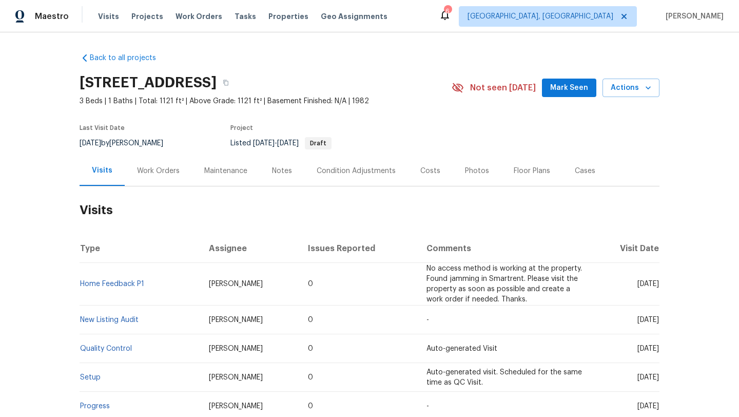
click at [160, 168] on div "Work Orders" at bounding box center [158, 171] width 43 height 10
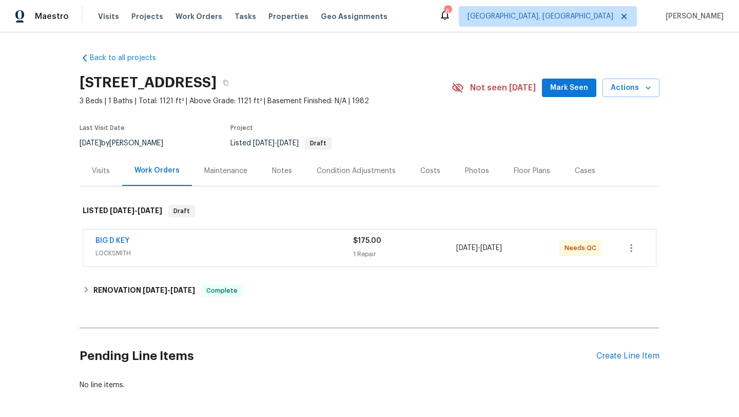
click at [215, 244] on div "BIG D KEY" at bounding box center [224, 242] width 258 height 12
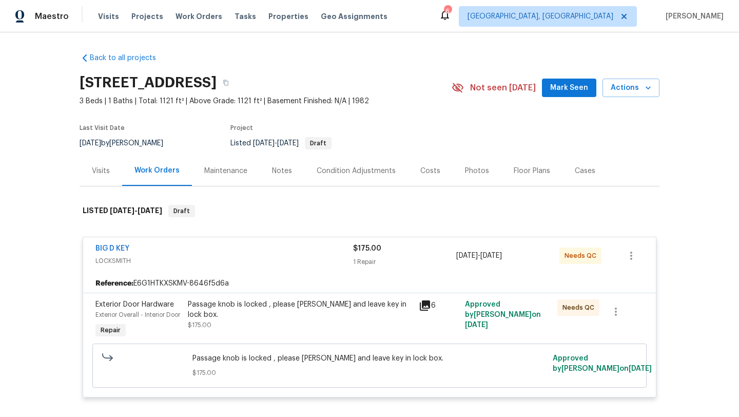
click at [103, 171] on div "Visits" at bounding box center [101, 171] width 18 height 10
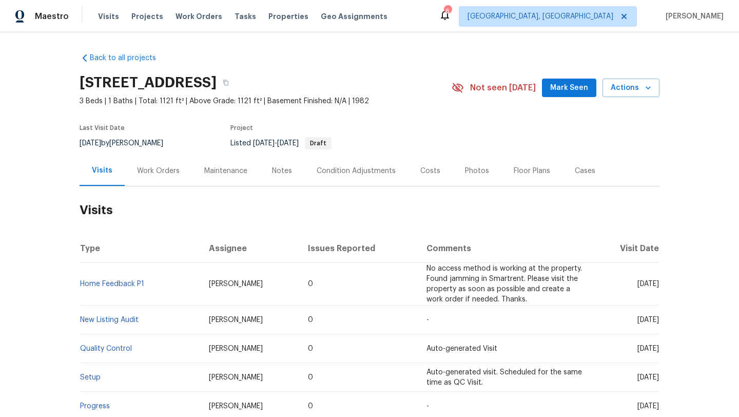
drag, startPoint x: 615, startPoint y: 283, endPoint x: 659, endPoint y: 286, distance: 43.7
click at [659, 286] on span "[DATE]" at bounding box center [648, 283] width 22 height 7
copy span "[DATE]"
click at [159, 169] on div "Work Orders" at bounding box center [158, 171] width 43 height 10
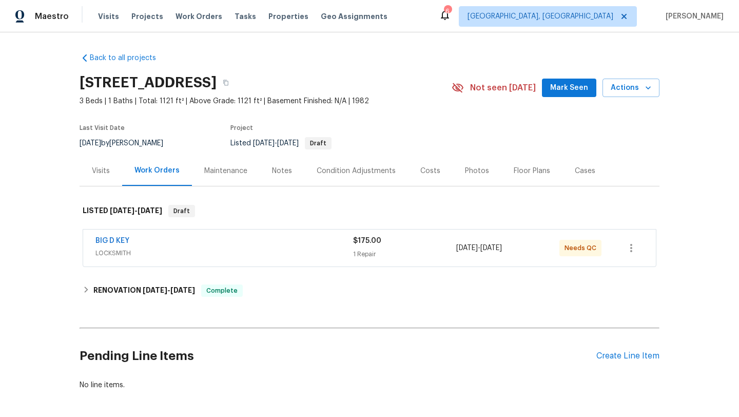
scroll to position [13, 0]
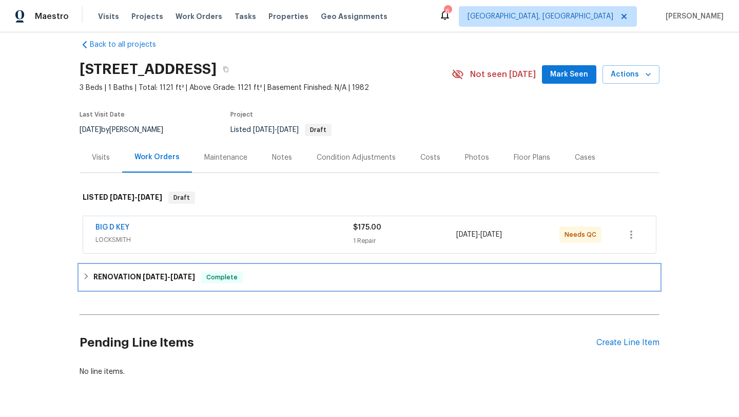
click at [189, 270] on div "RENOVATION [DATE] - [DATE] Complete" at bounding box center [370, 277] width 580 height 25
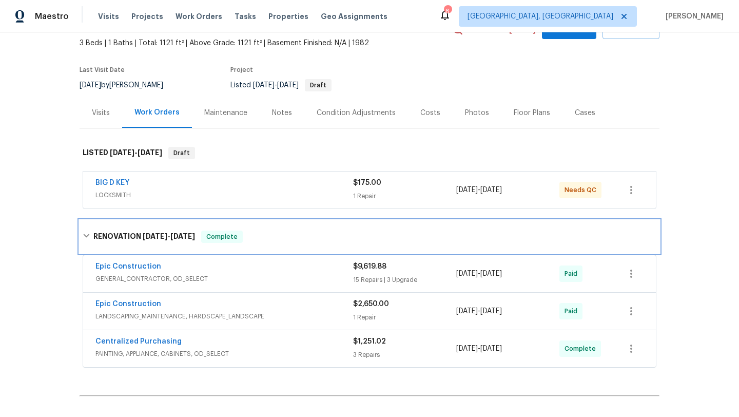
scroll to position [75, 0]
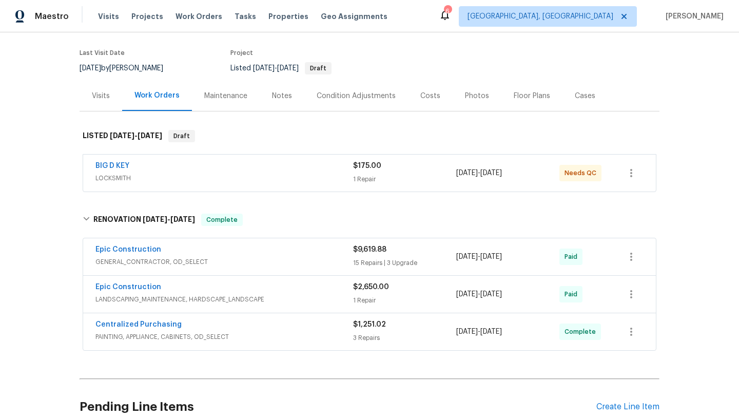
click at [223, 266] on span "GENERAL_CONTRACTOR, OD_SELECT" at bounding box center [224, 262] width 258 height 10
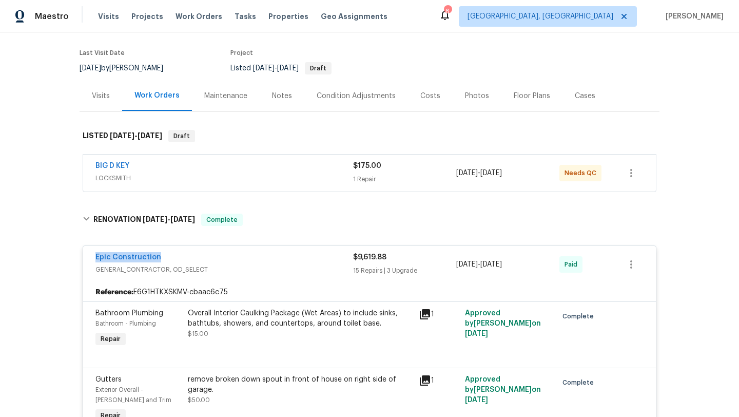
drag, startPoint x: 169, startPoint y: 257, endPoint x: 90, endPoint y: 256, distance: 78.5
click at [90, 256] on div "Epic Construction GENERAL_CONTRACTOR, OD_SELECT $9,619.88 15 Repairs | 3 Upgrad…" at bounding box center [369, 264] width 573 height 37
copy link "Epic Construction"
drag, startPoint x: 524, startPoint y: 263, endPoint x: 447, endPoint y: 264, distance: 77.0
click at [447, 264] on div "Epic Construction GENERAL_CONTRACTOR, OD_SELECT $9,619.88 15 Repairs | 3 Upgrad…" at bounding box center [357, 264] width 524 height 25
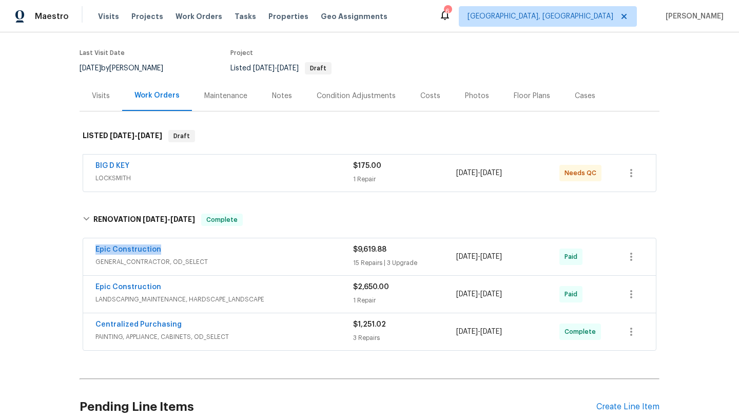
copy div "15 Repairs | 3 Upgrade [DATE] - [DATE]"
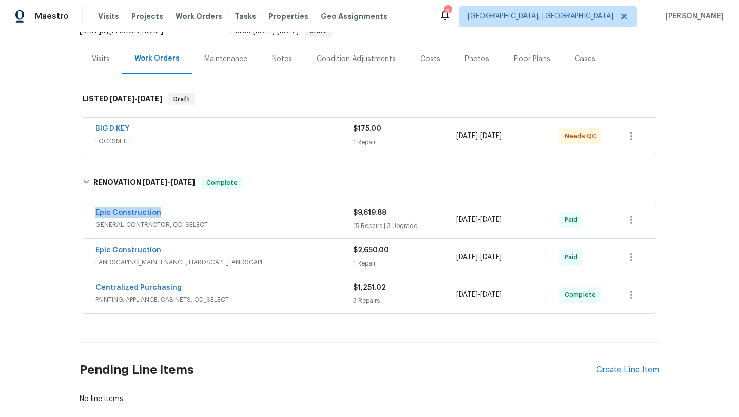
scroll to position [169, 0]
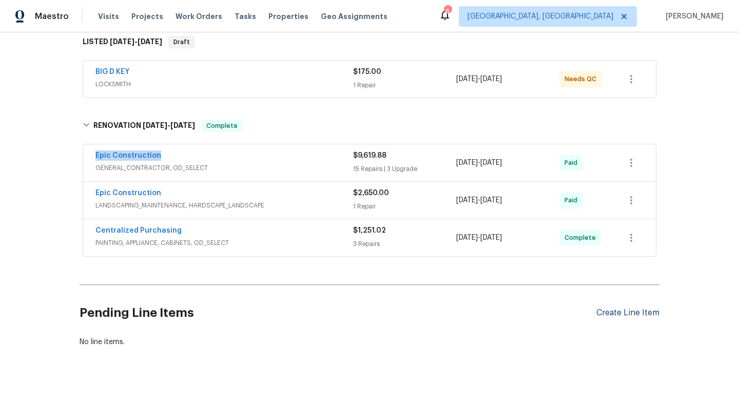
click at [612, 310] on div "Create Line Item" at bounding box center [627, 313] width 63 height 10
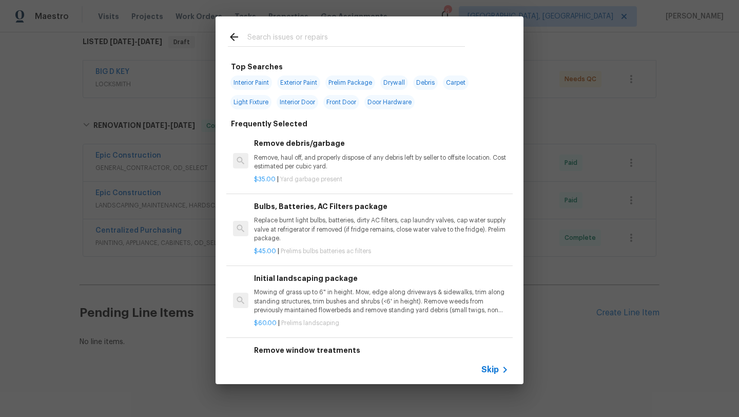
click at [486, 366] on span "Skip" at bounding box center [489, 369] width 17 height 10
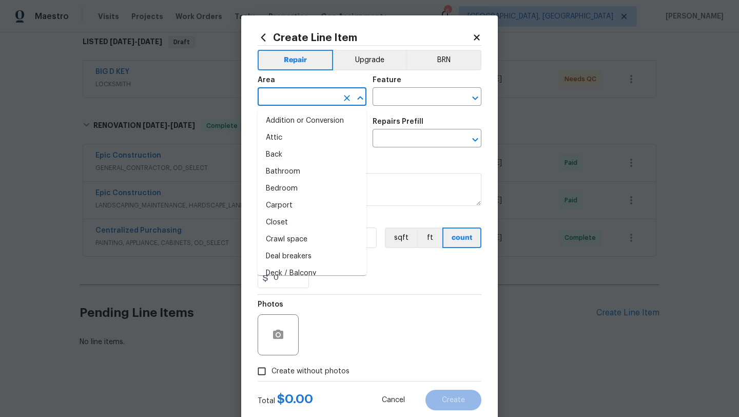
click at [281, 102] on input "text" at bounding box center [298, 98] width 80 height 16
click at [309, 190] on li "Interior Overall" at bounding box center [312, 188] width 109 height 17
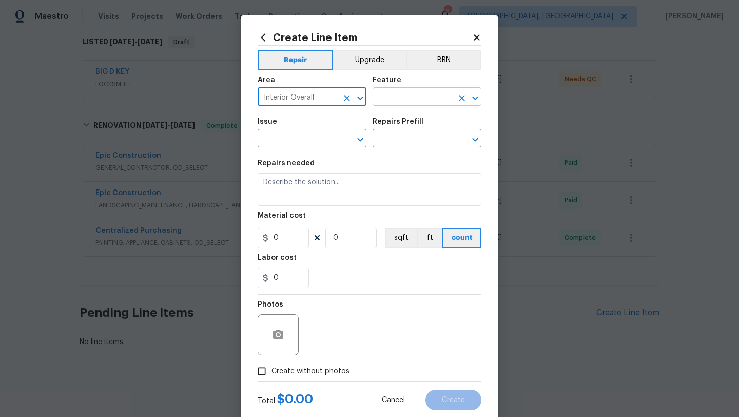
type input "Interior Overall"
click at [407, 105] on input "text" at bounding box center [413, 98] width 80 height 16
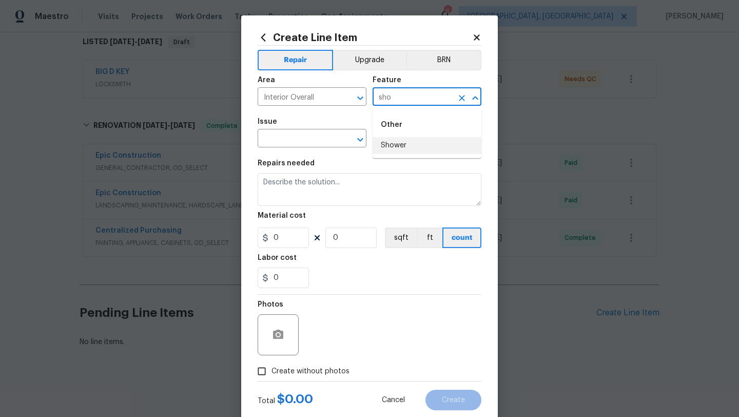
click at [409, 145] on li "Shower" at bounding box center [427, 145] width 109 height 17
type input "Shower"
click at [311, 130] on div "Issue" at bounding box center [312, 124] width 109 height 13
click at [305, 139] on input "text" at bounding box center [298, 139] width 80 height 16
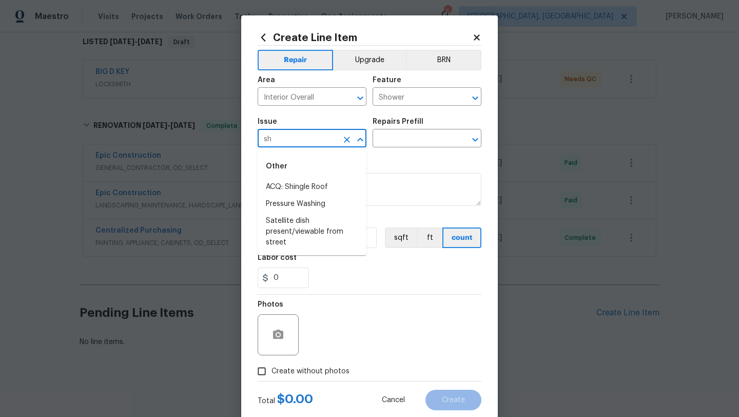
type input "s"
click at [302, 186] on li "ACQ: Water Leak" at bounding box center [312, 187] width 109 height 17
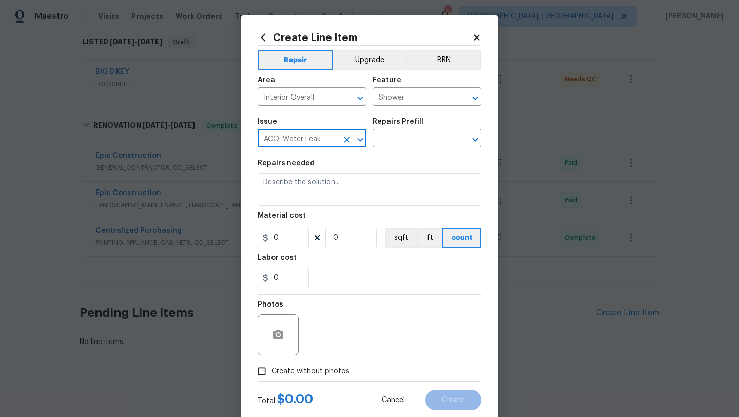
type input "ACQ: Water Leak"
click at [405, 131] on div "Repairs Prefill" at bounding box center [427, 124] width 109 height 13
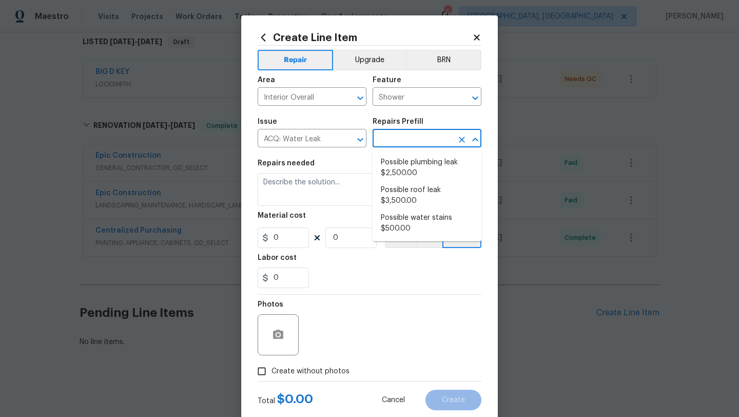
click at [405, 138] on input "text" at bounding box center [413, 139] width 80 height 16
click at [430, 165] on li "Possible plumbing leak $2,500.00" at bounding box center [427, 168] width 109 height 28
type input "Acquisition"
type input "Possible plumbing leak $2,500.00"
type textarea "Acquisition Scope: Possible plumbing leak"
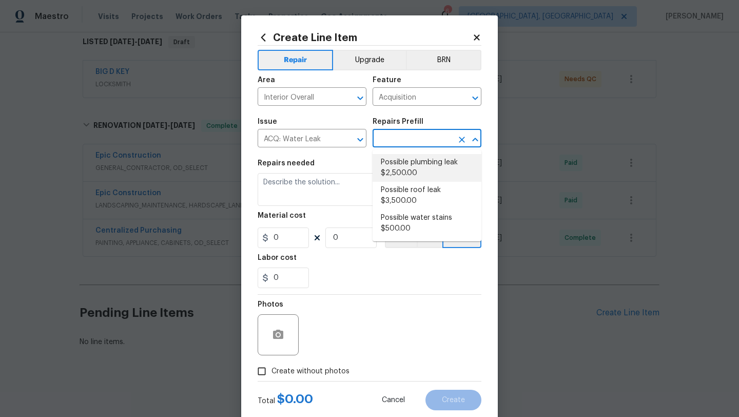
type input "2500"
type input "1"
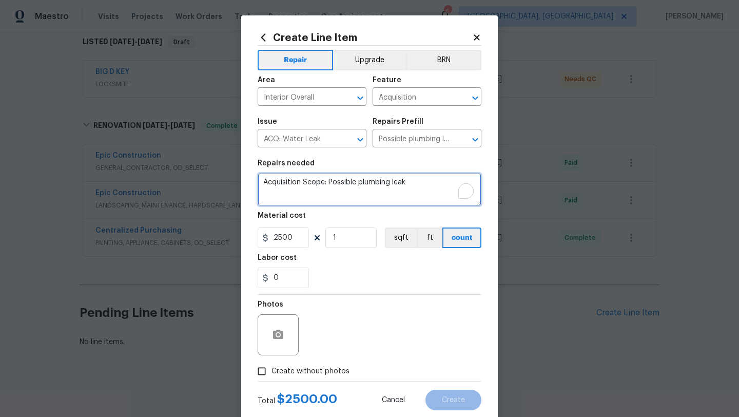
drag, startPoint x: 413, startPoint y: 185, endPoint x: 255, endPoint y: 182, distance: 158.1
click at [255, 182] on div "Create Line Item Repair Upgrade BRN Area Interior Overall ​ Feature Acquisition…" at bounding box center [369, 220] width 257 height 411
paste textarea "Shower area leaking."
click at [316, 182] on textarea "Shower area leaking." at bounding box center [370, 189] width 224 height 33
click at [354, 180] on textarea "Shower area is leaking." at bounding box center [370, 189] width 224 height 33
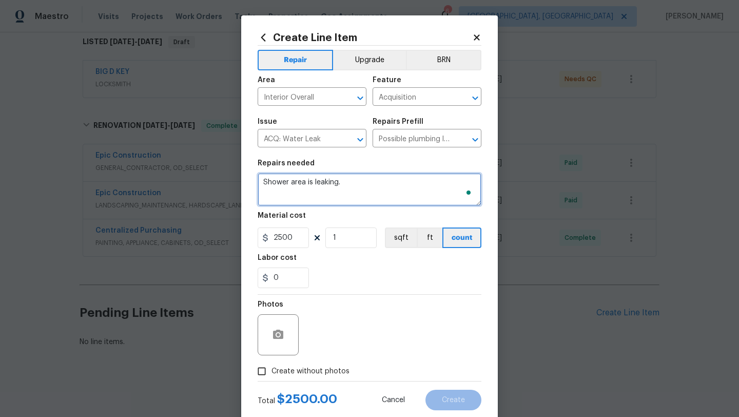
paste textarea "(Remove and paste feedback message here) Please prioritize this WO due to a lea…"
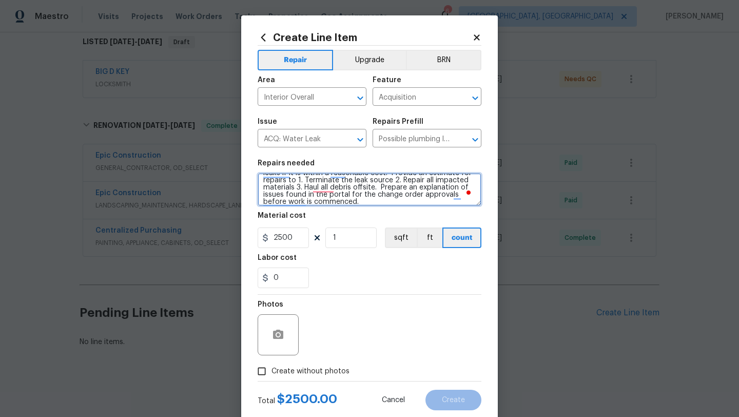
scroll to position [0, 0]
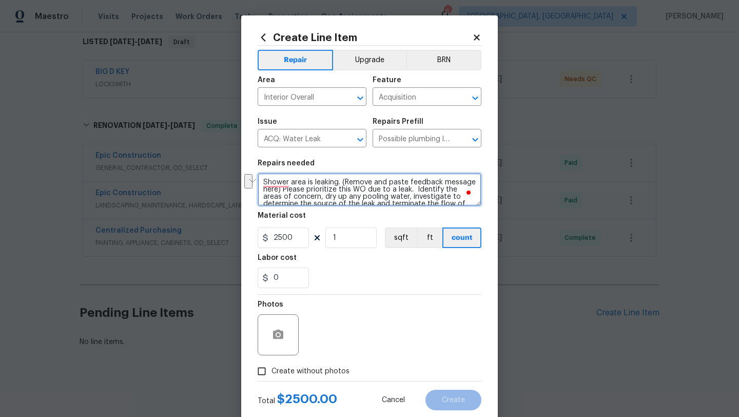
drag, startPoint x: 281, startPoint y: 191, endPoint x: 342, endPoint y: 183, distance: 62.1
click at [342, 183] on textarea "Shower area is leaking. (Remove and paste feedback message here) Please priorit…" at bounding box center [370, 189] width 224 height 33
click at [430, 198] on textarea "Shower area is leaking. Please prioritize this WO due to a leak. Identify the a…" at bounding box center [370, 189] width 224 height 33
click at [278, 185] on textarea "Shower area is leaking. Please prioritize this WO due to a leak. Identify the a…" at bounding box center [370, 189] width 224 height 33
type textarea "The shower area is leaking. Please prioritize this WO due to a leak. Identify t…"
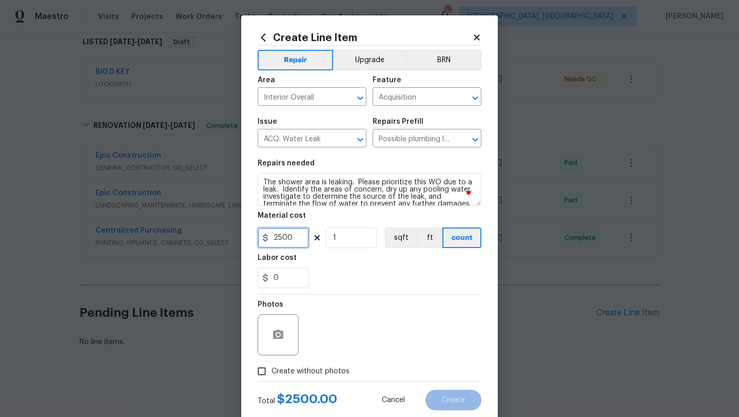
drag, startPoint x: 295, startPoint y: 240, endPoint x: 256, endPoint y: 241, distance: 38.5
click at [256, 241] on div "Create Line Item Repair Upgrade BRN Area Interior Overall ​ Feature Acquisition…" at bounding box center [369, 220] width 257 height 411
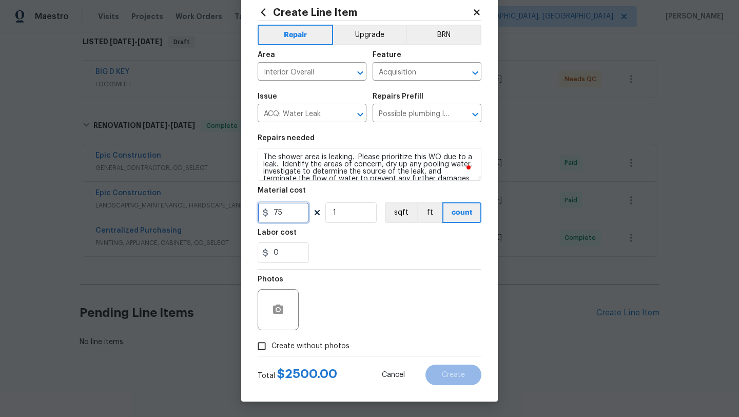
type input "75"
click at [265, 341] on input "Create without photos" at bounding box center [262, 346] width 20 height 20
checkbox input "true"
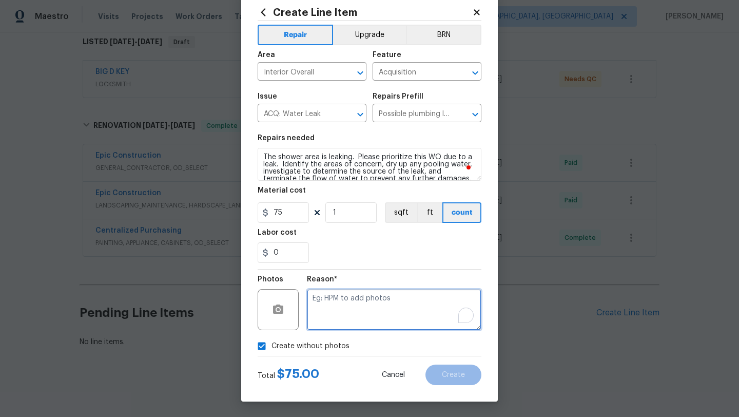
click at [354, 325] on textarea "To enrich screen reader interactions, please activate Accessibility in Grammarl…" at bounding box center [394, 309] width 175 height 41
type textarea "N/A"
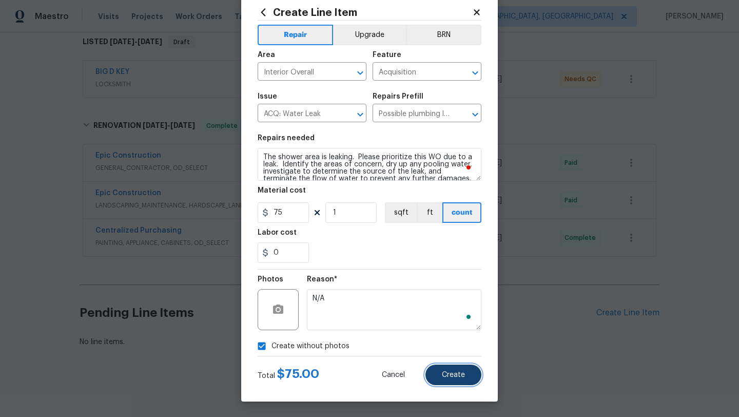
click at [465, 379] on button "Create" at bounding box center [453, 374] width 56 height 21
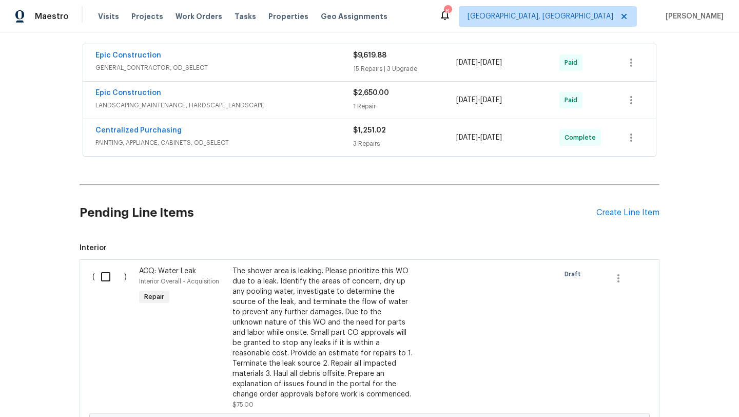
scroll to position [339, 0]
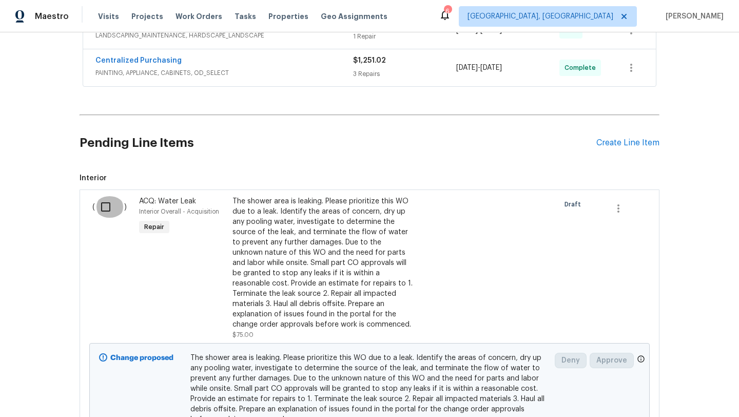
click at [102, 214] on input "checkbox" at bounding box center [109, 207] width 29 height 22
checkbox input "true"
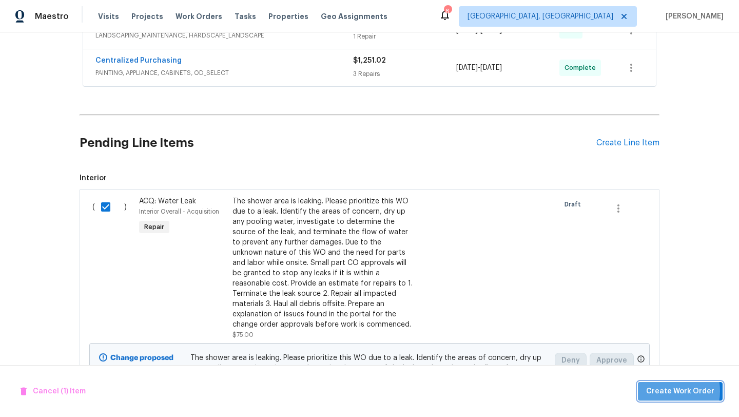
click at [663, 391] on span "Create Work Order" at bounding box center [680, 391] width 68 height 13
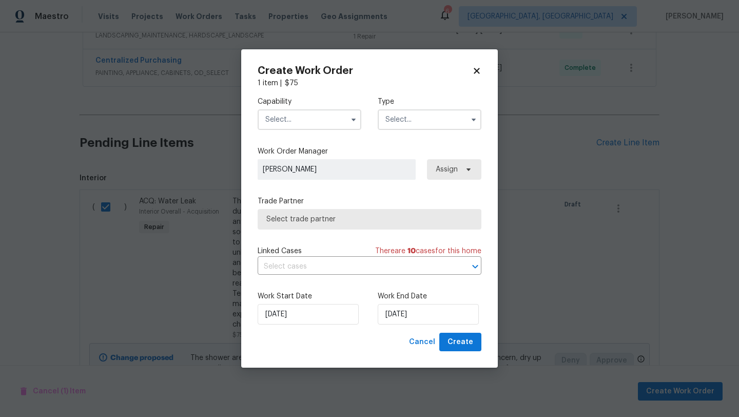
click at [287, 119] on input "text" at bounding box center [310, 119] width 104 height 21
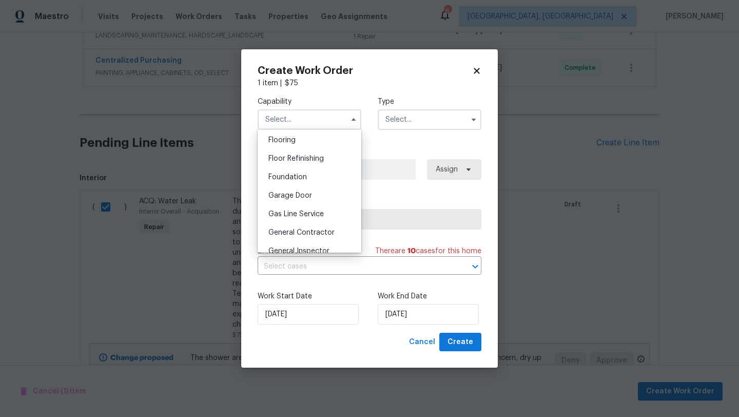
scroll to position [405, 0]
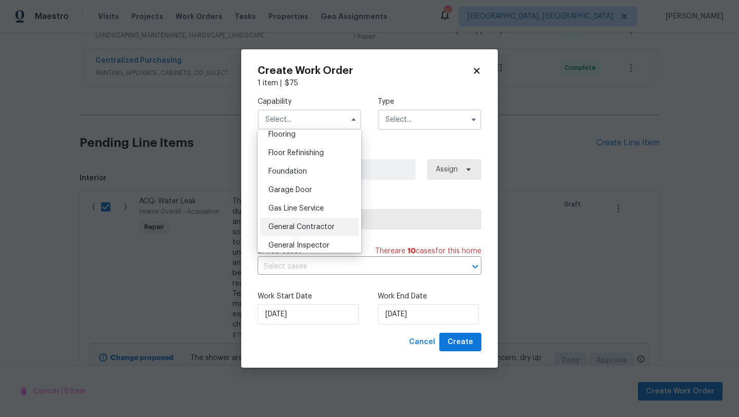
click at [313, 227] on span "General Contractor" at bounding box center [301, 226] width 66 height 7
type input "General Contractor"
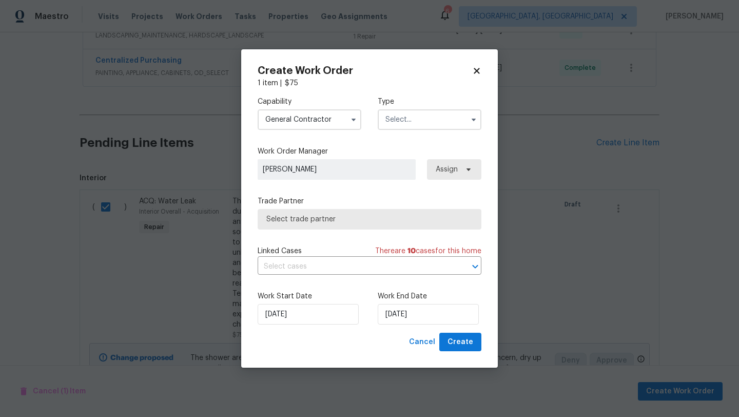
click at [405, 130] on div "Capability General Contractor Type" at bounding box center [370, 113] width 224 height 50
click at [405, 117] on input "text" at bounding box center [430, 119] width 104 height 21
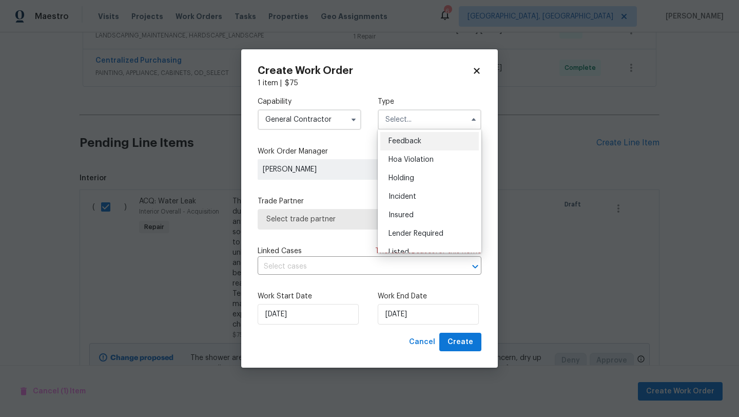
click at [409, 133] on div "Feedback" at bounding box center [429, 141] width 99 height 18
type input "Feedback"
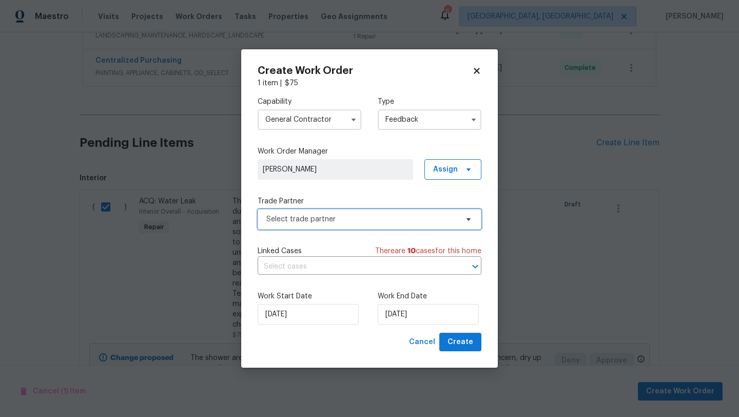
click at [347, 210] on span "Select trade partner" at bounding box center [370, 219] width 224 height 21
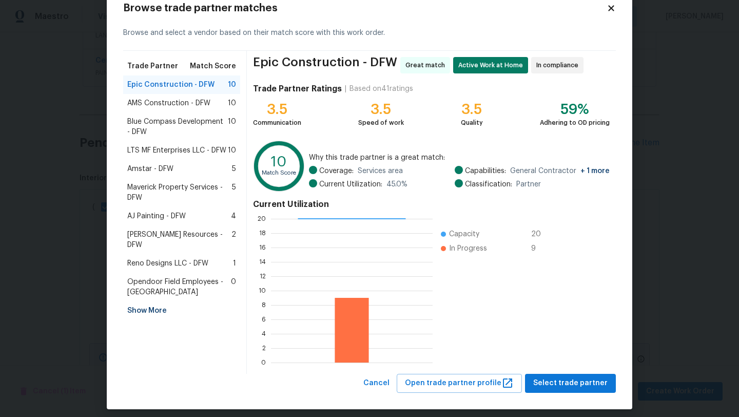
scroll to position [36, 0]
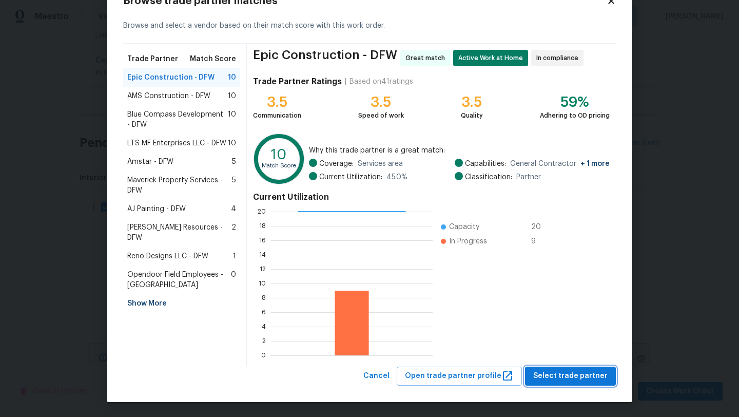
click at [570, 373] on span "Select trade partner" at bounding box center [570, 376] width 74 height 13
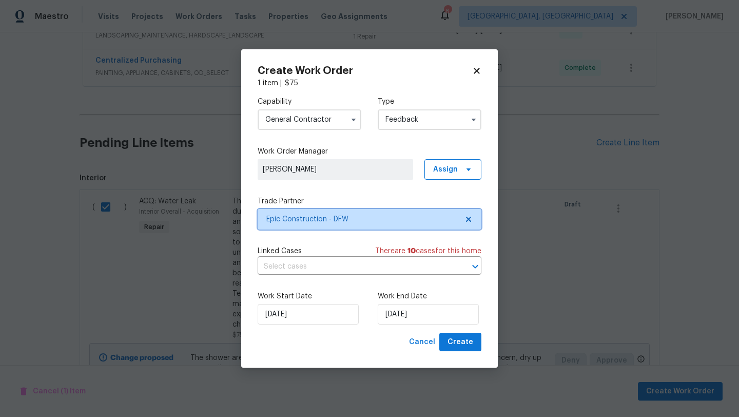
scroll to position [0, 0]
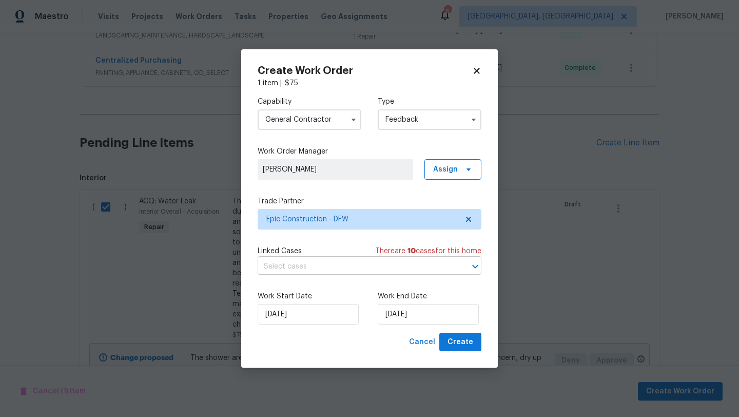
click at [355, 269] on input "text" at bounding box center [355, 267] width 195 height 16
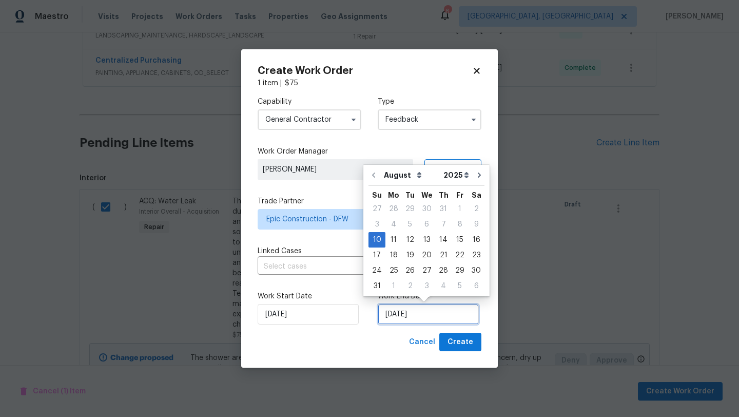
click at [444, 316] on input "[DATE]" at bounding box center [428, 314] width 101 height 21
click at [436, 239] on div "14" at bounding box center [443, 240] width 16 height 14
type input "[DATE]"
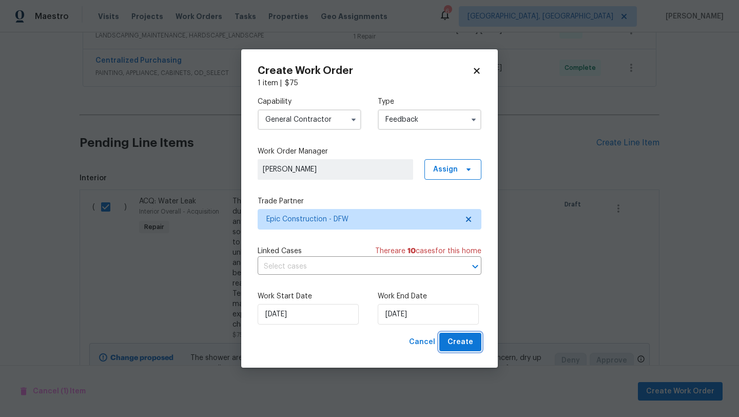
click at [458, 342] on span "Create" at bounding box center [461, 342] width 26 height 13
checkbox input "false"
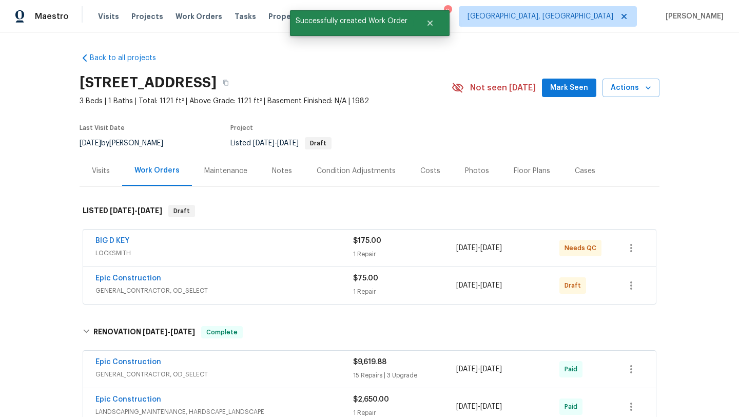
click at [255, 300] on div "Epic Construction GENERAL_CONTRACTOR, OD_SELECT $75.00 1 Repair [DATE] - [DATE]…" at bounding box center [369, 285] width 573 height 37
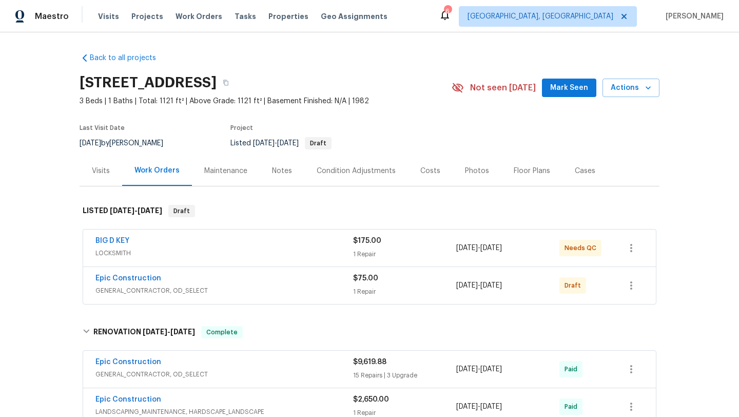
click at [272, 288] on span "GENERAL_CONTRACTOR, OD_SELECT" at bounding box center [224, 290] width 258 height 10
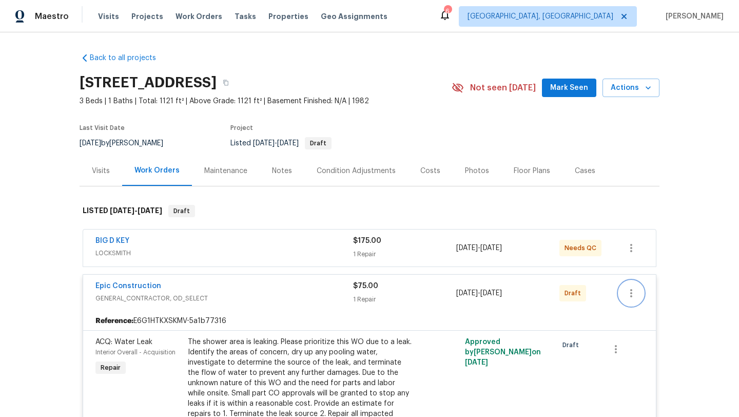
click at [629, 295] on icon "button" at bounding box center [631, 293] width 12 height 12
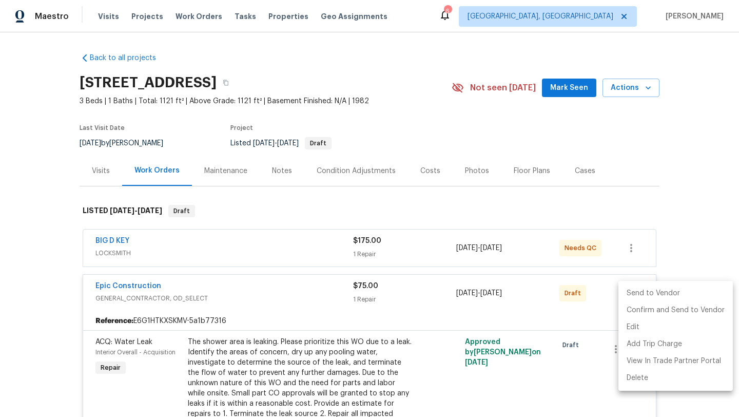
click at [642, 292] on li "Send to Vendor" at bounding box center [675, 293] width 114 height 17
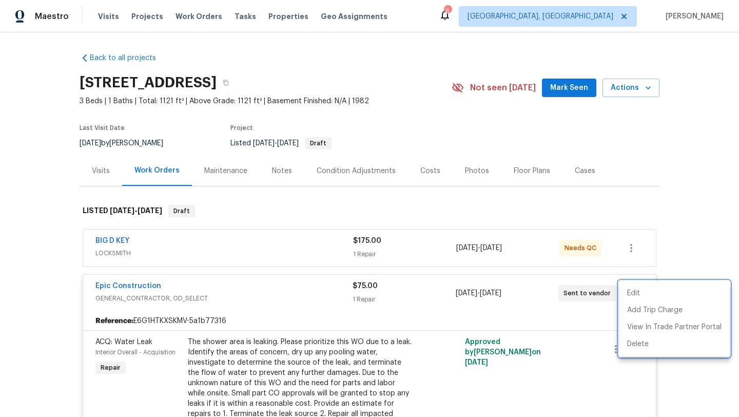
drag, startPoint x: 608, startPoint y: 299, endPoint x: 93, endPoint y: 285, distance: 515.0
click at [93, 285] on div at bounding box center [369, 208] width 739 height 417
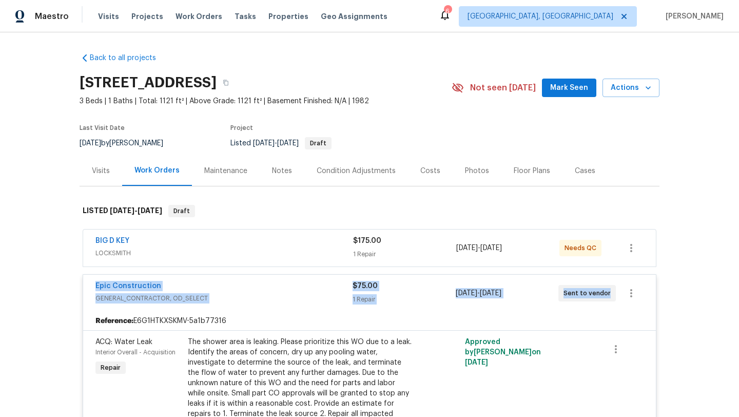
drag, startPoint x: 608, startPoint y: 295, endPoint x: 87, endPoint y: 283, distance: 521.1
click at [87, 283] on div "Epic Construction GENERAL_CONTRACTOR, OD_SELECT $75.00 1 Repair [DATE] - [DATE]…" at bounding box center [369, 293] width 573 height 37
copy div "Epic Construction GENERAL_CONTRACTOR, OD_SELECT $75.00 1 Repair [DATE] - [DATE]…"
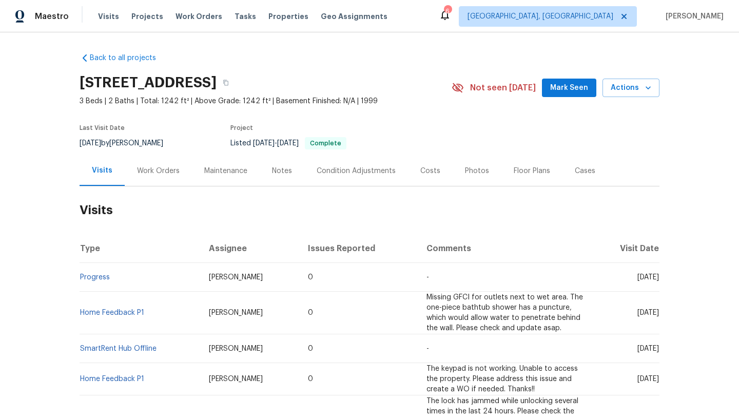
drag, startPoint x: 617, startPoint y: 276, endPoint x: 657, endPoint y: 281, distance: 40.8
click at [657, 281] on td "Tue, Aug 05 2025" at bounding box center [625, 277] width 67 height 29
copy span "Aug 05 2025"
click at [147, 170] on div "Work Orders" at bounding box center [158, 171] width 43 height 10
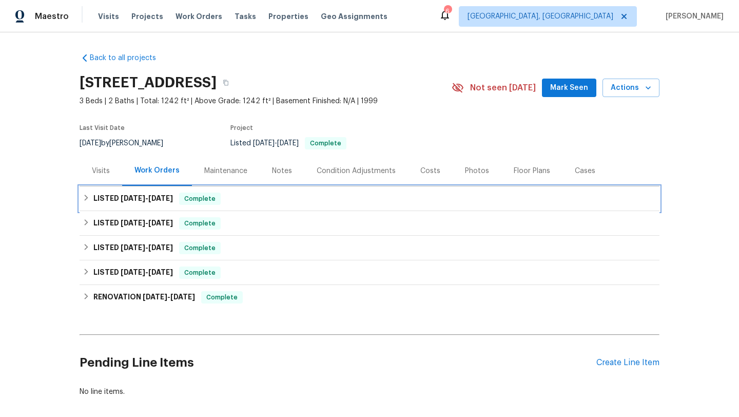
click at [168, 203] on h6 "LISTED 8/4/25 - 8/6/25" at bounding box center [133, 198] width 80 height 12
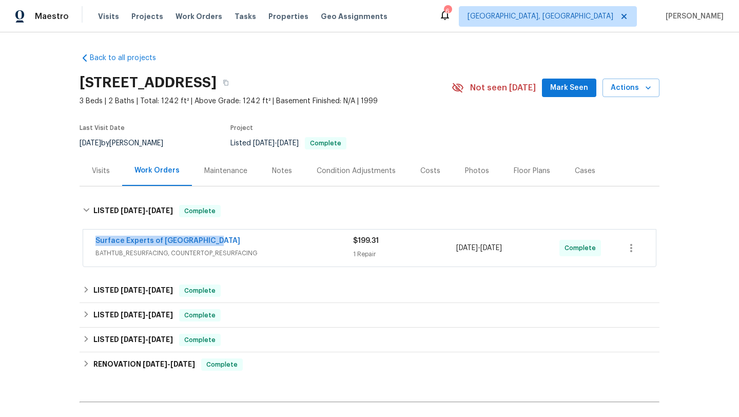
drag, startPoint x: 216, startPoint y: 241, endPoint x: 92, endPoint y: 241, distance: 123.7
click at [92, 241] on div "Surface Experts of North Raleigh BATHTUB_RESURFACING, COUNTERTOP_RESURFACING $1…" at bounding box center [369, 247] width 573 height 37
copy link "Surface Experts of North Raleigh"
drag, startPoint x: 527, startPoint y: 251, endPoint x: 451, endPoint y: 250, distance: 75.5
click at [451, 250] on div "Surface Experts of North Raleigh BATHTUB_RESURFACING, COUNTERTOP_RESURFACING $1…" at bounding box center [357, 248] width 524 height 25
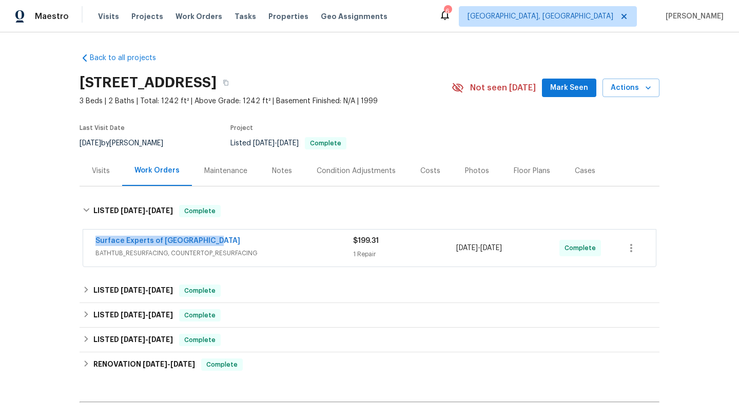
copy div "8/4/2025 - 8/6/2025"
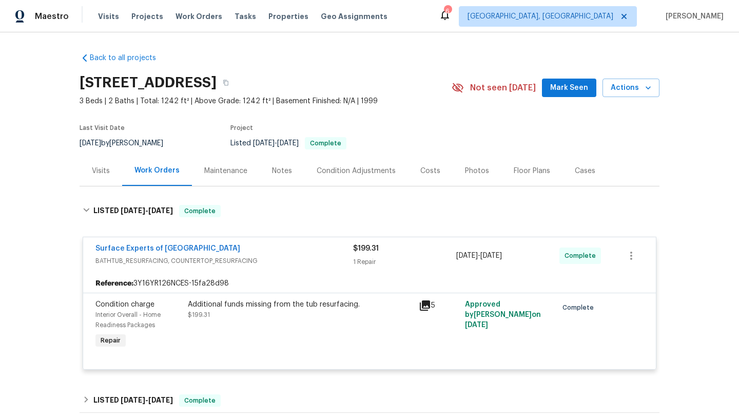
click at [102, 177] on div "Visits" at bounding box center [101, 171] width 43 height 30
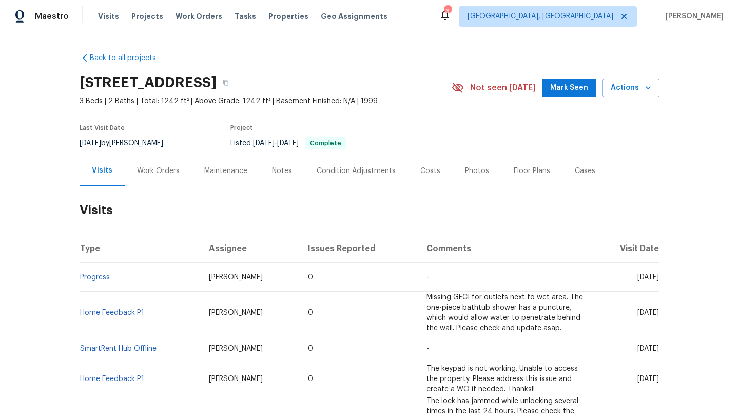
click at [596, 179] on div "Cases" at bounding box center [585, 171] width 45 height 30
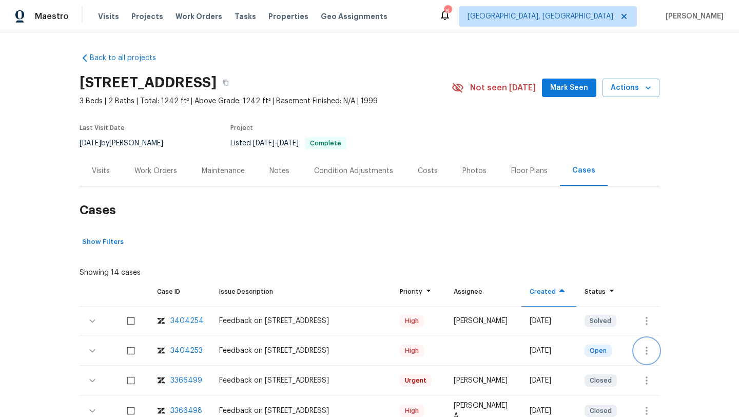
click at [645, 352] on icon "button" at bounding box center [647, 350] width 12 height 12
click at [657, 347] on li "Create a visit" at bounding box center [679, 350] width 106 height 17
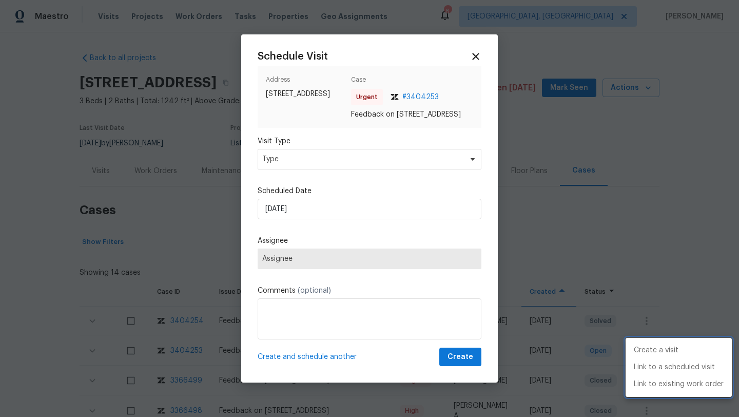
click at [331, 161] on div at bounding box center [369, 208] width 739 height 417
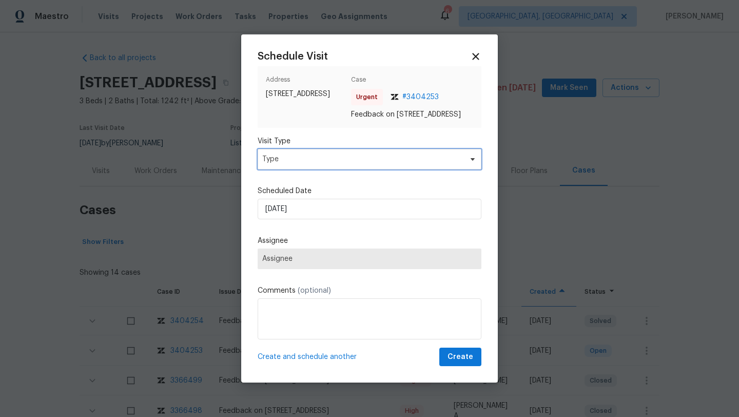
click at [323, 161] on span "Type" at bounding box center [362, 159] width 200 height 10
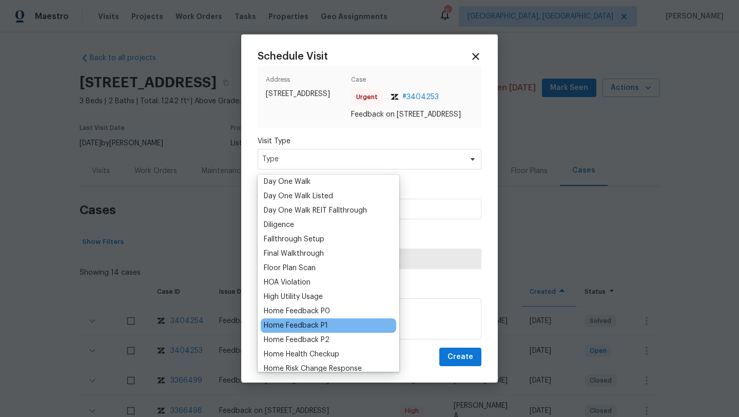
scroll to position [198, 0]
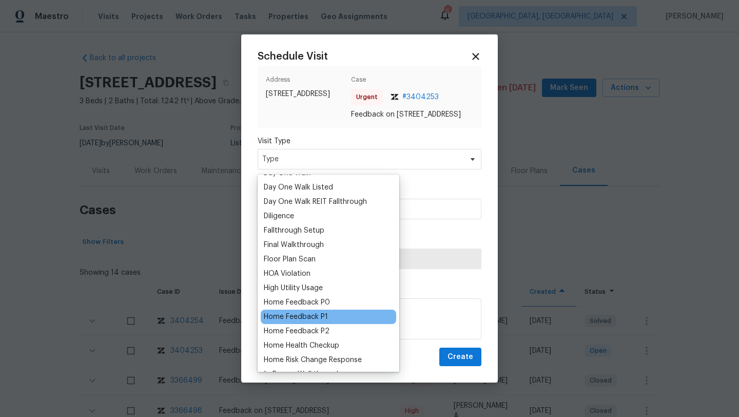
click at [322, 318] on div "Home Feedback P1" at bounding box center [296, 317] width 64 height 10
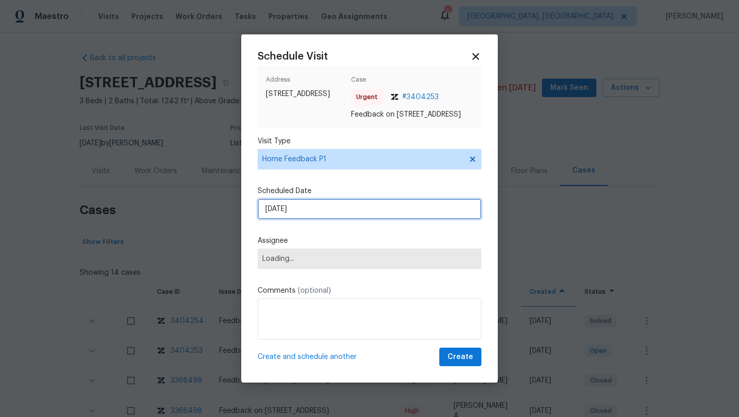
click at [328, 211] on input "[DATE]" at bounding box center [370, 209] width 224 height 21
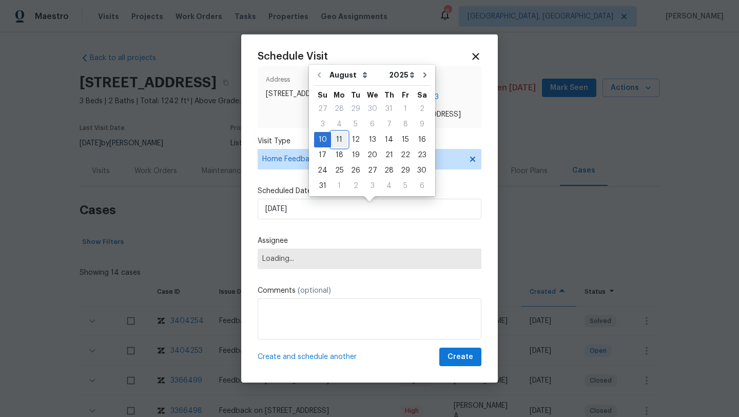
click at [338, 139] on div "11" at bounding box center [339, 139] width 16 height 14
type input "11/08/2025"
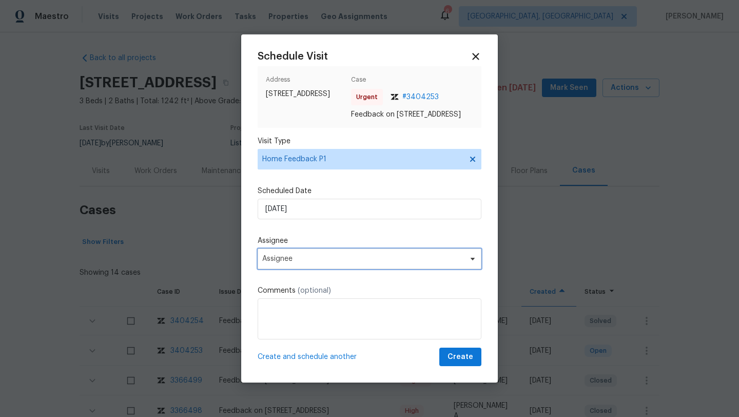
click at [317, 261] on span "Assignee" at bounding box center [362, 259] width 201 height 8
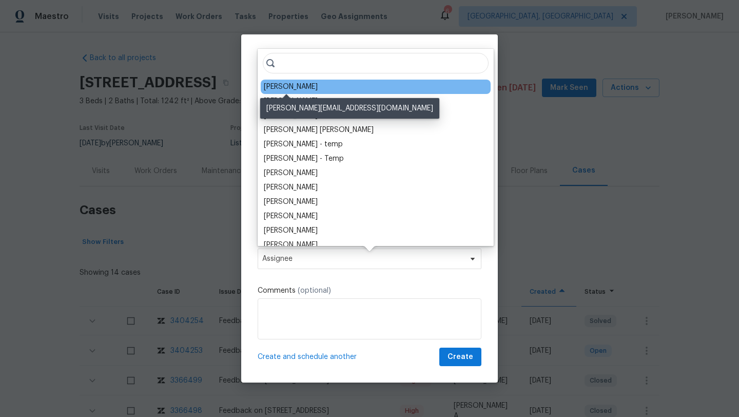
click at [299, 89] on div "Joseph White" at bounding box center [291, 87] width 54 height 10
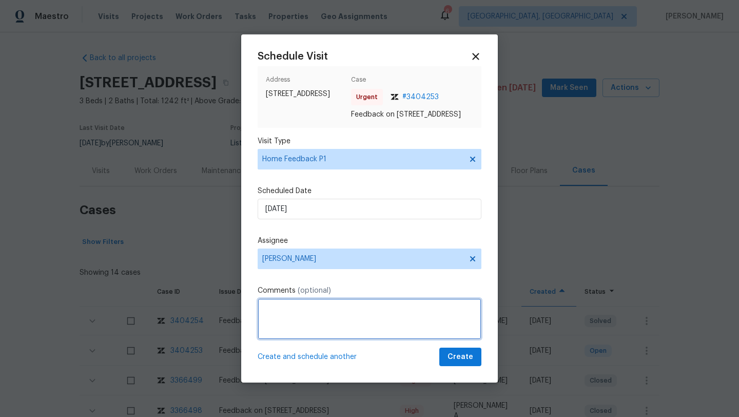
click at [295, 322] on textarea at bounding box center [370, 318] width 224 height 41
paste textarea "Feedback Message: The back sliding door would not lock, I would recommend getti…"
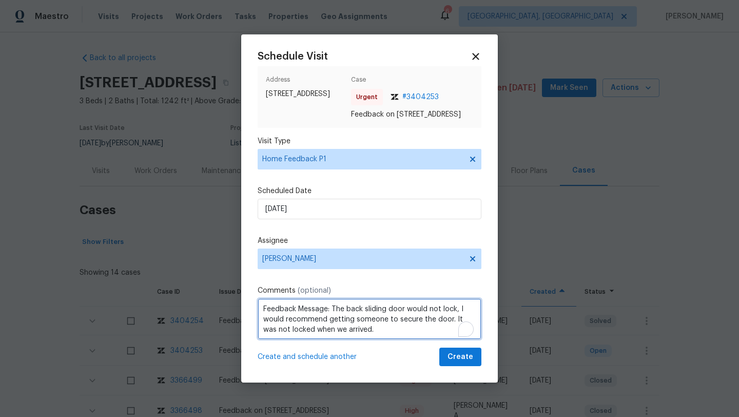
type textarea "Feedback Message: The back sliding door would not lock, I would recommend getti…"
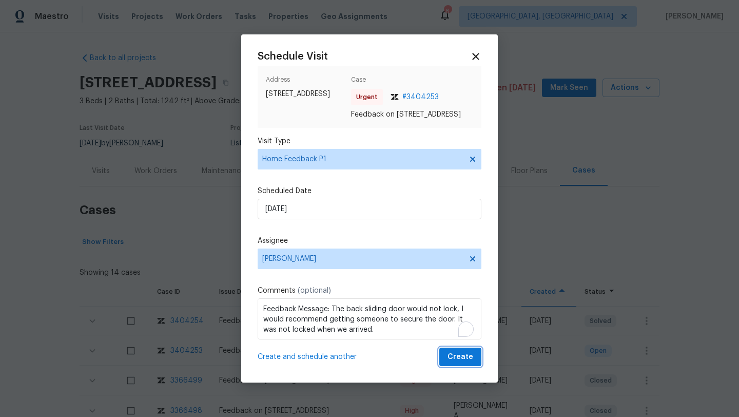
click at [463, 356] on span "Create" at bounding box center [461, 357] width 26 height 13
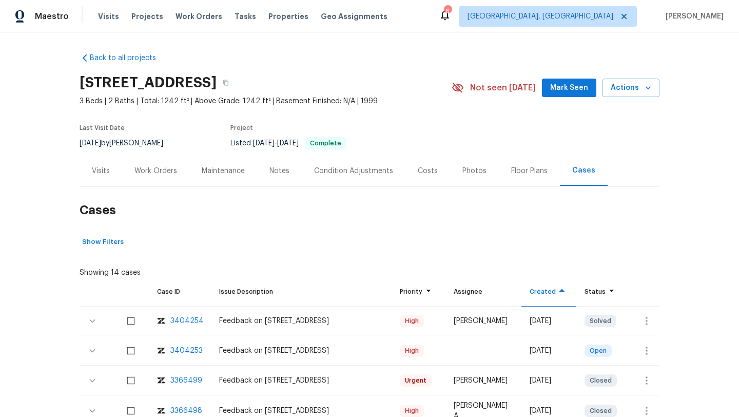
click at [105, 176] on div "Visits" at bounding box center [101, 171] width 18 height 10
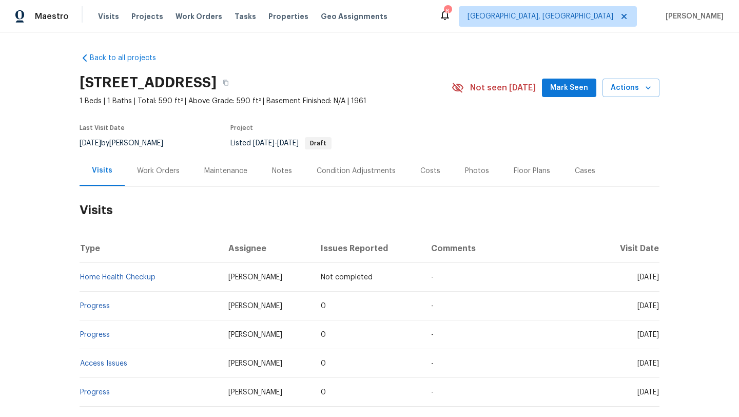
drag, startPoint x: 615, startPoint y: 307, endPoint x: 657, endPoint y: 308, distance: 42.1
click at [657, 308] on span "[DATE]" at bounding box center [648, 305] width 22 height 7
copy span "Aug 05 2025"
click at [165, 172] on div "Work Orders" at bounding box center [158, 171] width 43 height 10
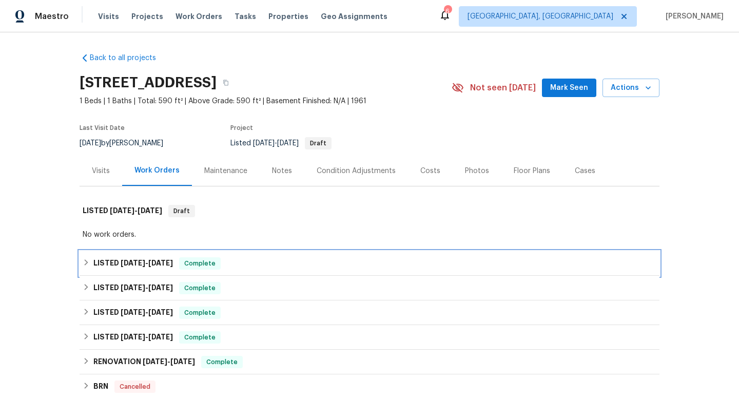
click at [183, 259] on span "Complete" at bounding box center [200, 263] width 40 height 10
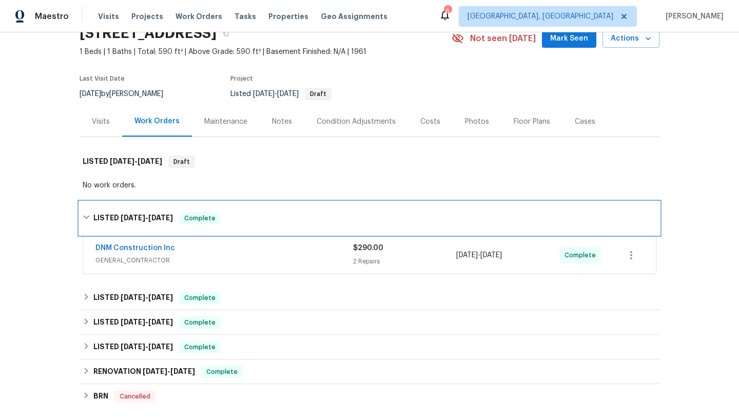
scroll to position [57, 0]
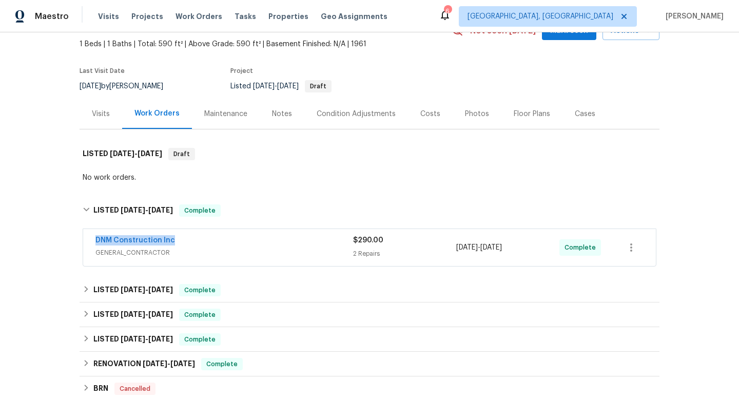
drag, startPoint x: 187, startPoint y: 235, endPoint x: 90, endPoint y: 239, distance: 97.1
click at [90, 239] on div "DNM Construction Inc GENERAL_CONTRACTOR $290.00 2 Repairs 8/5/2025 - 8/7/2025 C…" at bounding box center [369, 247] width 573 height 37
copy link "DNM Construction Inc"
drag, startPoint x: 509, startPoint y: 250, endPoint x: 431, endPoint y: 250, distance: 78.0
click at [431, 250] on div "DNM Construction Inc GENERAL_CONTRACTOR $290.00 2 Repairs 8/5/2025 - 8/7/2025 C…" at bounding box center [357, 247] width 524 height 25
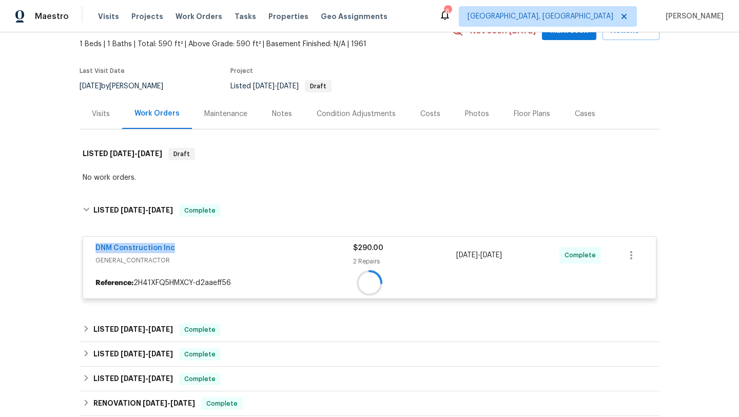
copy div "8/5/2025 - 8/7/2025"
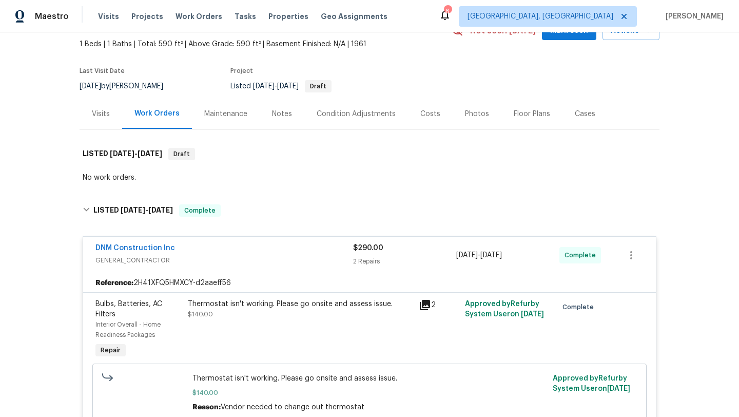
click at [94, 110] on div "Visits" at bounding box center [101, 114] width 18 height 10
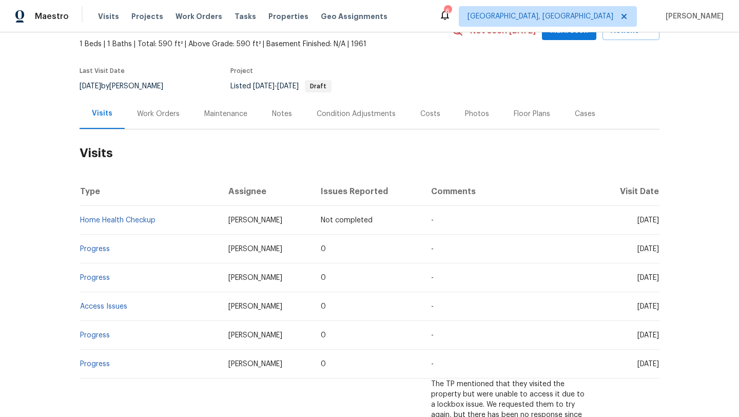
click at [586, 118] on div "Cases" at bounding box center [585, 114] width 21 height 10
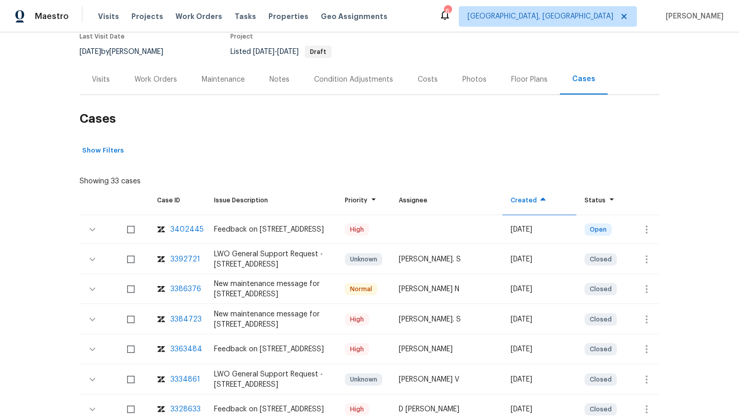
scroll to position [117, 0]
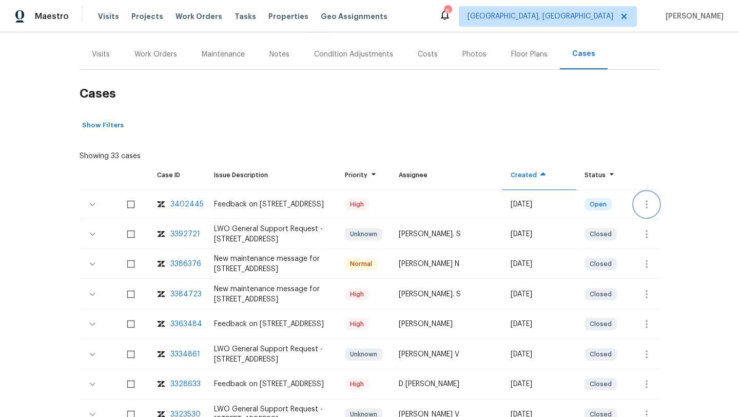
click at [646, 208] on icon "button" at bounding box center [647, 204] width 12 height 12
click at [647, 210] on li "Create a visit" at bounding box center [679, 204] width 106 height 17
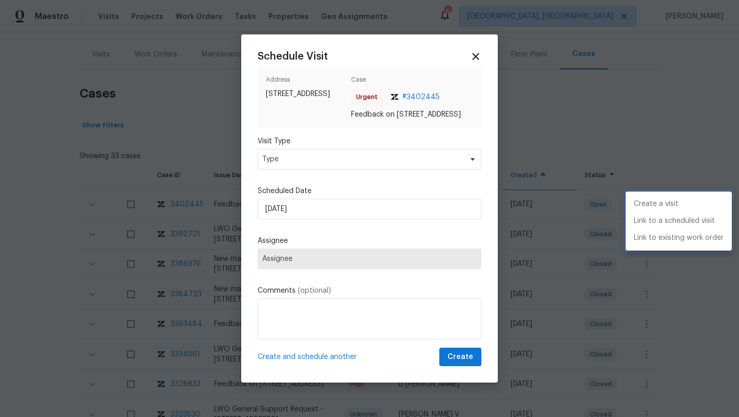
click at [355, 161] on div at bounding box center [369, 208] width 739 height 417
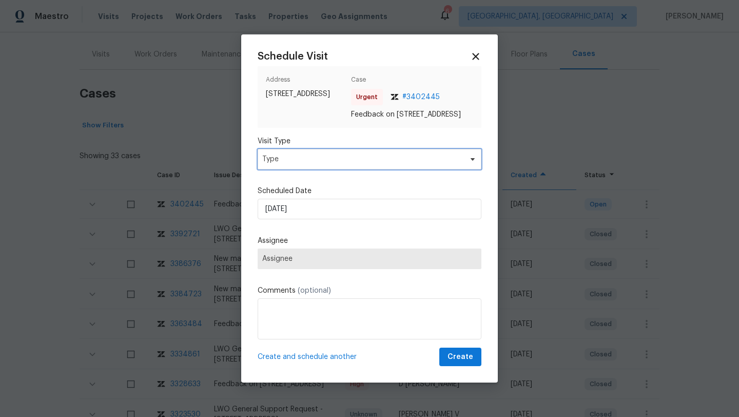
click at [353, 161] on span "Type" at bounding box center [362, 159] width 200 height 10
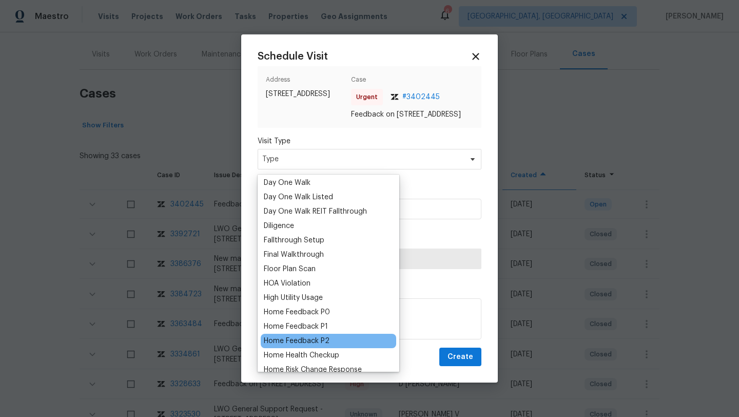
scroll to position [211, 0]
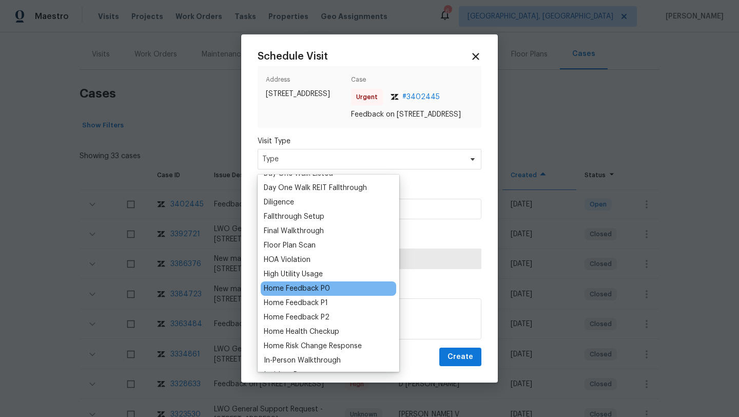
click at [320, 294] on div "Home Feedback P0" at bounding box center [329, 288] width 136 height 14
click at [321, 303] on div "Home Feedback P1" at bounding box center [296, 303] width 64 height 10
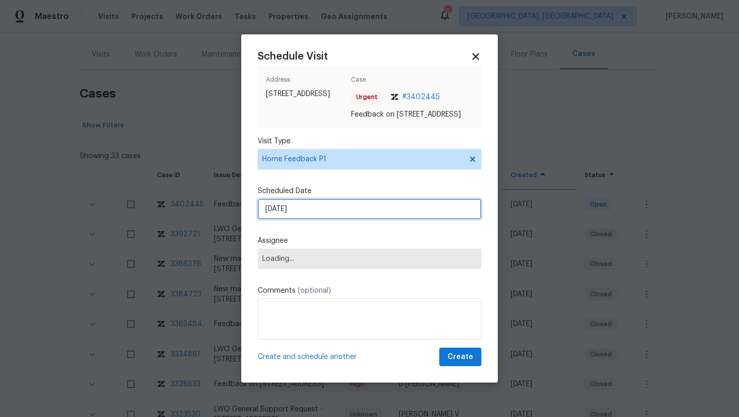
click at [317, 212] on input "[DATE]" at bounding box center [370, 209] width 224 height 21
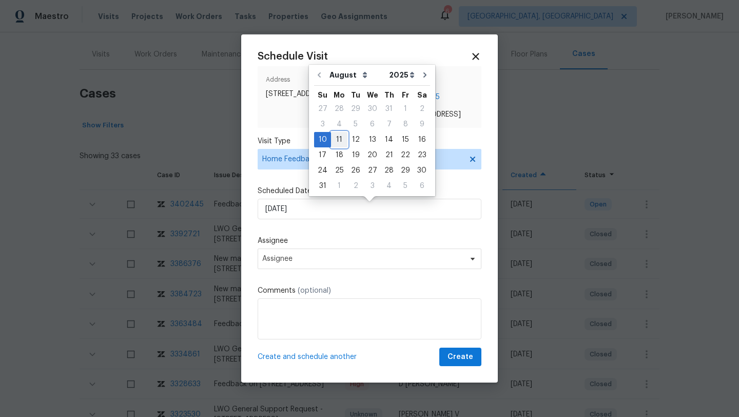
click at [339, 138] on div "11" at bounding box center [339, 139] width 16 height 14
type input "11/08/2025"
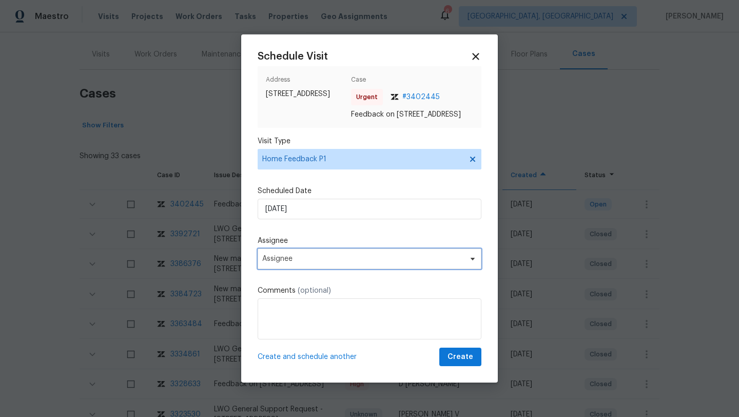
click at [323, 262] on span "Assignee" at bounding box center [362, 259] width 201 height 8
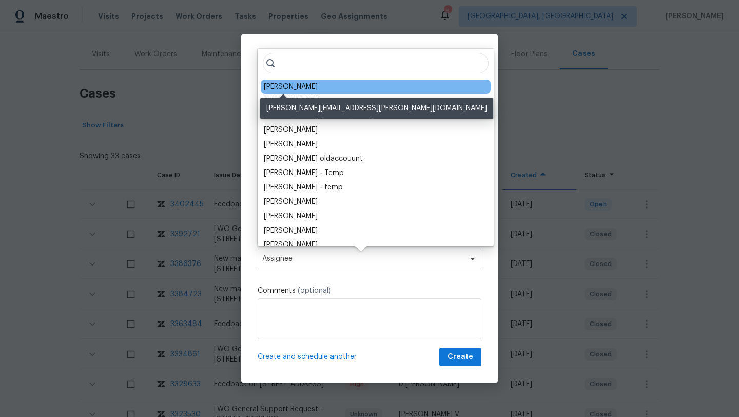
click at [293, 85] on div "Adam Clark" at bounding box center [291, 87] width 54 height 10
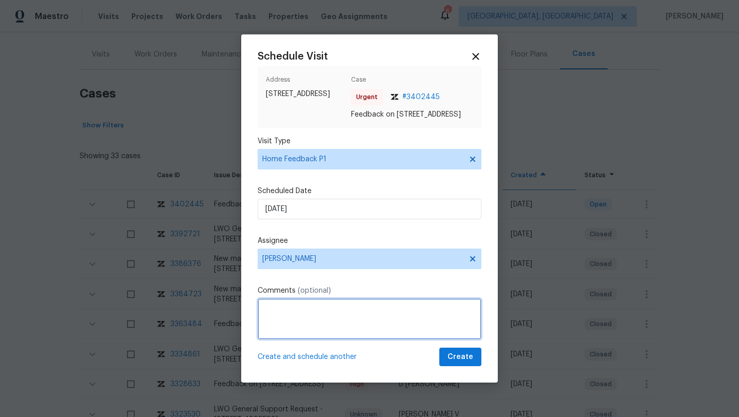
click at [287, 324] on textarea at bounding box center [370, 318] width 224 height 41
paste textarea "Feedback Message: There is no remote access or code that could open the property"
type textarea "Feedback Message: There is no remote access or code that could open the property"
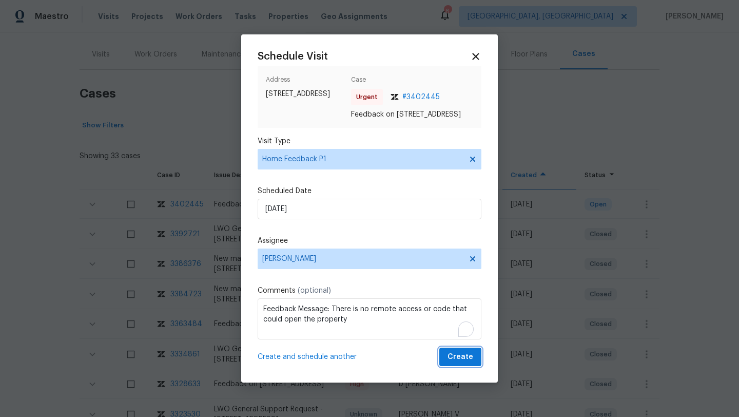
click at [463, 363] on span "Create" at bounding box center [461, 357] width 26 height 13
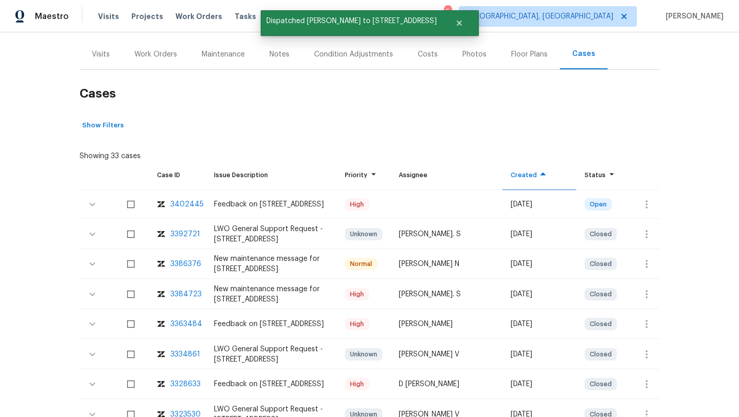
click at [90, 47] on div "Visits" at bounding box center [101, 54] width 43 height 30
